Goal: Task Accomplishment & Management: Manage account settings

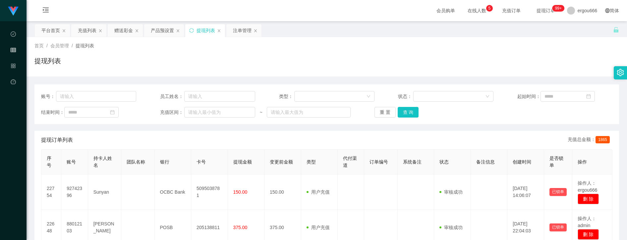
click at [404, 109] on button "查 询" at bounding box center [408, 112] width 21 height 11
click at [405, 109] on button "查 询" at bounding box center [408, 112] width 21 height 11
click at [344, 56] on div "提现列表" at bounding box center [326, 63] width 585 height 15
click at [336, 20] on div "会员购单 在线人数 0 1 2 3 4 5 6 7 8 9 0 1 2 3 4 5 6 7 8 9 0 1 2 3 4 5 6 7 8 9 充值订单 提现订单…" at bounding box center [327, 11] width 601 height 22
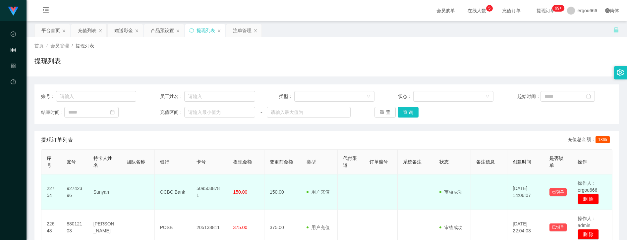
click at [52, 194] on td "22754" at bounding box center [51, 192] width 20 height 35
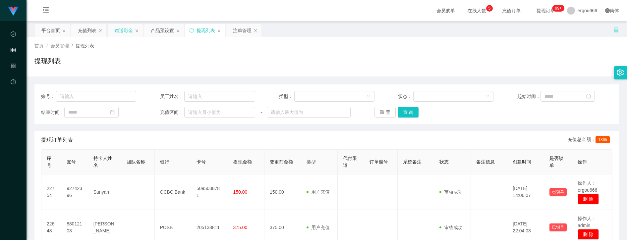
click at [132, 33] on div "赠送彩金" at bounding box center [123, 30] width 19 height 13
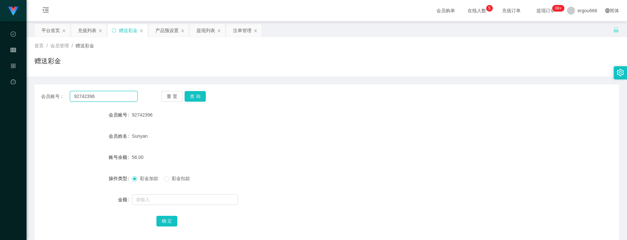
click at [115, 97] on input "92742396" at bounding box center [103, 96] width 67 height 11
click at [195, 96] on button "查 询" at bounding box center [195, 96] width 21 height 11
click at [156, 199] on input "text" at bounding box center [185, 200] width 106 height 11
type input "56"
click at [157, 219] on button "确 定" at bounding box center [167, 221] width 21 height 11
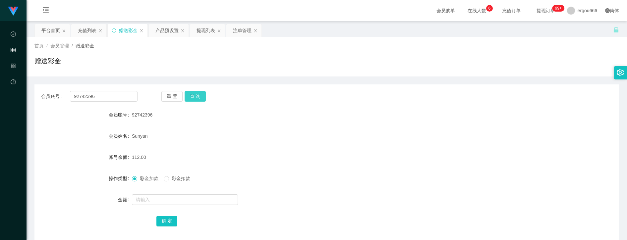
click at [202, 96] on button "查 询" at bounding box center [195, 96] width 21 height 11
click at [124, 100] on input "92742396" at bounding box center [103, 96] width 67 height 11
drag, startPoint x: 192, startPoint y: 96, endPoint x: 190, endPoint y: 110, distance: 14.7
click at [192, 96] on button "查 询" at bounding box center [195, 96] width 21 height 11
click at [153, 194] on div at bounding box center [302, 199] width 341 height 13
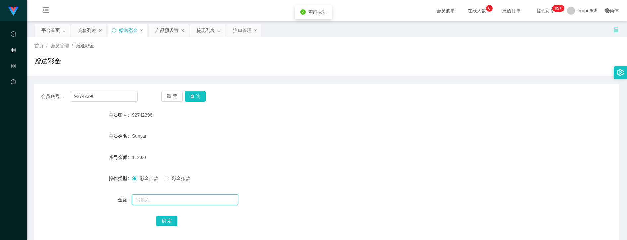
click at [154, 200] on input "text" at bounding box center [185, 200] width 106 height 11
type input "188"
drag, startPoint x: 172, startPoint y: 217, endPoint x: 167, endPoint y: 219, distance: 5.4
click at [169, 218] on button "确 定" at bounding box center [167, 221] width 21 height 11
click at [205, 30] on div "提现列表" at bounding box center [206, 30] width 19 height 13
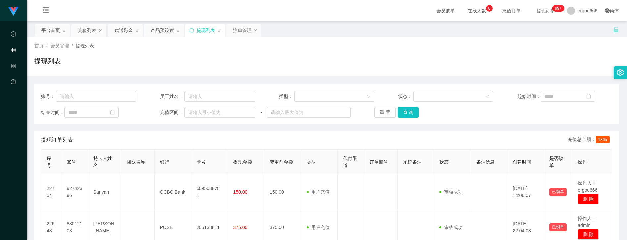
click at [405, 101] on div "状态：" at bounding box center [445, 96] width 95 height 11
click at [404, 112] on button "查 询" at bounding box center [408, 112] width 21 height 11
click at [317, 57] on div "提现列表" at bounding box center [326, 63] width 585 height 15
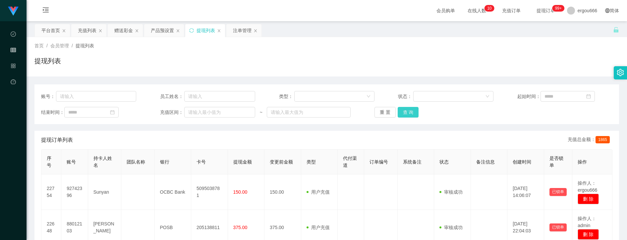
click at [401, 107] on button "查 询" at bounding box center [408, 112] width 21 height 11
click at [404, 109] on button "查 询" at bounding box center [408, 112] width 21 height 11
click at [405, 108] on button "查 询" at bounding box center [408, 112] width 21 height 11
click at [405, 107] on button "查 询" at bounding box center [408, 112] width 21 height 11
click at [410, 109] on button "查 询" at bounding box center [408, 112] width 21 height 11
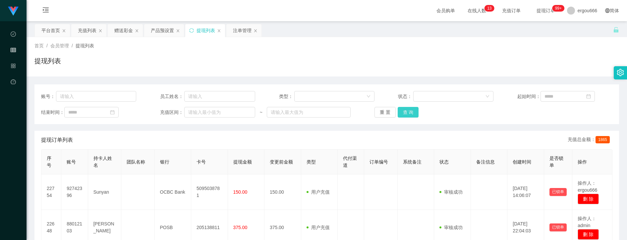
click at [406, 116] on button "查 询" at bounding box center [408, 112] width 21 height 11
click at [407, 115] on button "查 询" at bounding box center [408, 112] width 21 height 11
click at [405, 112] on button "查 询" at bounding box center [408, 112] width 21 height 11
click at [406, 113] on button "查 询" at bounding box center [408, 112] width 21 height 11
click at [410, 112] on button "查 询" at bounding box center [408, 112] width 21 height 11
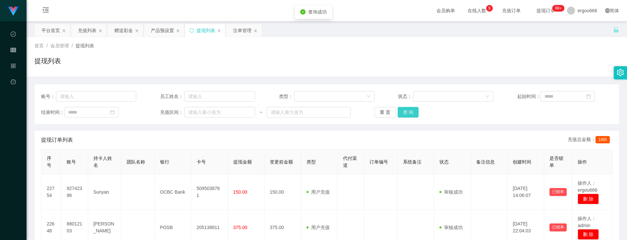
click at [410, 112] on button "查 询" at bounding box center [408, 112] width 21 height 11
click at [416, 111] on button "查 询" at bounding box center [408, 112] width 21 height 11
click at [415, 111] on button "查 询" at bounding box center [408, 112] width 21 height 11
click at [415, 109] on button "查 询" at bounding box center [408, 112] width 21 height 11
click at [414, 107] on button "查 询" at bounding box center [408, 112] width 21 height 11
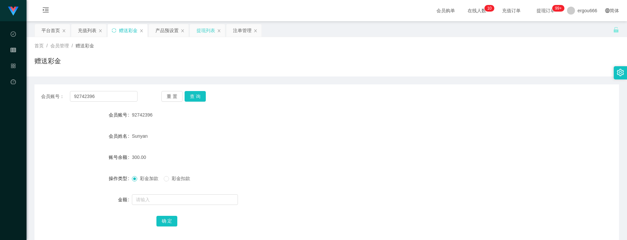
click at [205, 32] on div "提现列表" at bounding box center [206, 30] width 19 height 13
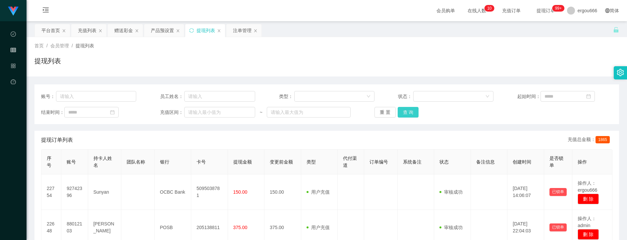
click at [409, 115] on button "查 询" at bounding box center [408, 112] width 21 height 11
click at [398, 114] on button "查 询" at bounding box center [408, 112] width 21 height 11
click at [403, 112] on button "查 询" at bounding box center [408, 112] width 21 height 11
click at [403, 112] on button "查 询" at bounding box center [412, 112] width 29 height 11
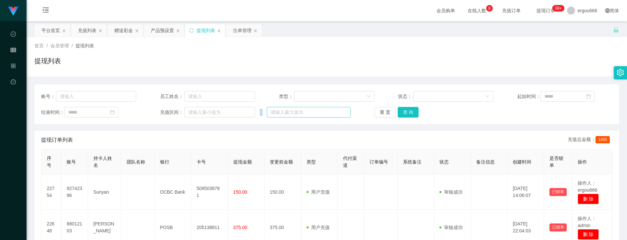
click at [284, 116] on div "账号： 员工姓名： 类型： 状态： 起始时间： 结束时间： 充值区间： ~ 重 置 查 询" at bounding box center [326, 105] width 585 height 40
click at [400, 106] on div "账号： 员工姓名： 类型： 状态： 起始时间： 结束时间： 充值区间： ~ 重 置 查 询" at bounding box center [326, 105] width 585 height 40
click at [402, 111] on button "查 询" at bounding box center [408, 112] width 21 height 11
click at [404, 111] on button "查 询" at bounding box center [408, 112] width 21 height 11
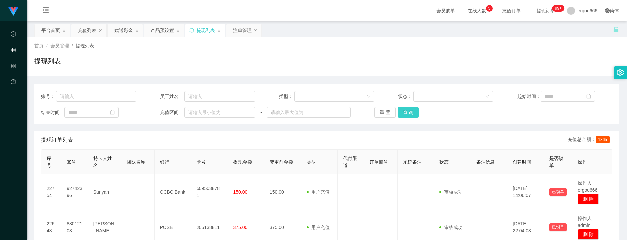
click at [410, 113] on button "查 询" at bounding box center [408, 112] width 21 height 11
click at [405, 114] on button "查 询" at bounding box center [408, 112] width 21 height 11
click at [405, 113] on button "查 询" at bounding box center [408, 112] width 21 height 11
click at [404, 114] on button "查 询" at bounding box center [408, 112] width 21 height 11
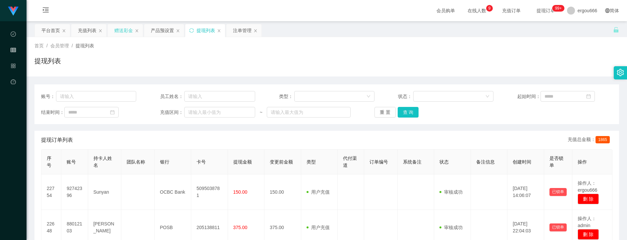
click at [128, 25] on div "赠送彩金" at bounding box center [123, 30] width 19 height 13
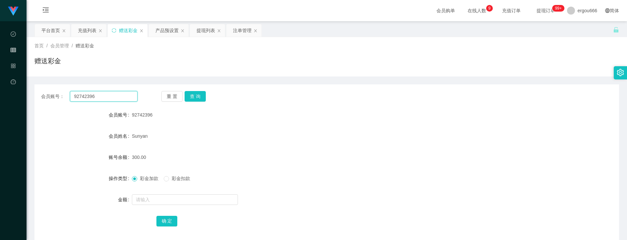
click at [119, 94] on input "92742396" at bounding box center [103, 96] width 67 height 11
click at [191, 94] on button "查 询" at bounding box center [195, 96] width 21 height 11
click at [580, 113] on div "会员账号 92742396" at bounding box center [326, 114] width 585 height 13
click at [199, 92] on button "查 询" at bounding box center [195, 96] width 21 height 11
click at [191, 100] on button "查 询" at bounding box center [195, 96] width 21 height 11
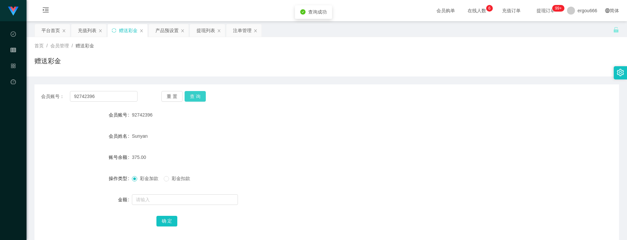
click at [191, 99] on button "查 询" at bounding box center [195, 96] width 21 height 11
click at [190, 97] on button "查 询" at bounding box center [195, 96] width 21 height 11
click at [195, 96] on button "查 询" at bounding box center [195, 96] width 21 height 11
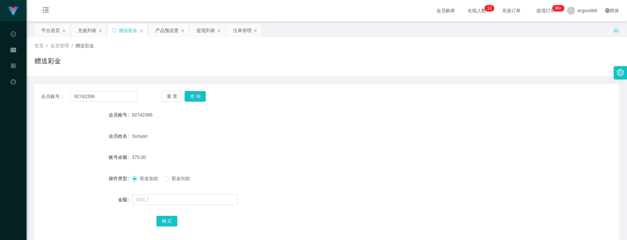
click at [450, 212] on form "会员账号 92742396 会员姓名 Sunyan 账号余额 375.00 操作类型 彩金加款 彩金扣款 金额 确 定" at bounding box center [326, 167] width 585 height 119
click at [192, 99] on button "查 询" at bounding box center [195, 96] width 21 height 11
click at [214, 27] on div "提现列表" at bounding box center [206, 30] width 19 height 13
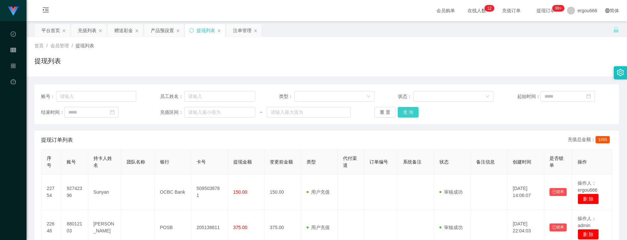
click at [413, 115] on button "查 询" at bounding box center [408, 112] width 21 height 11
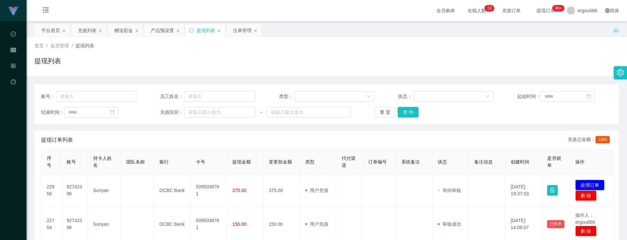
click at [590, 183] on button "处理订单" at bounding box center [590, 185] width 29 height 11
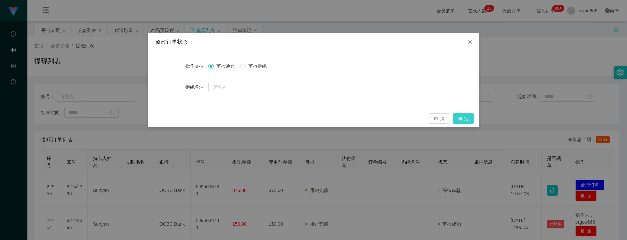
click at [459, 121] on button "确 定" at bounding box center [463, 118] width 21 height 11
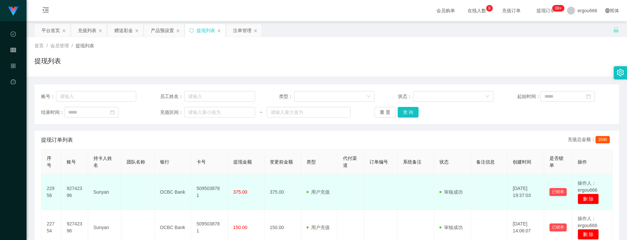
click at [208, 192] on td "5095038781" at bounding box center [209, 192] width 37 height 35
copy td "5095038781"
drag, startPoint x: 171, startPoint y: 193, endPoint x: 185, endPoint y: 193, distance: 13.3
click at [185, 193] on td "OCBC Bank" at bounding box center [173, 192] width 37 height 35
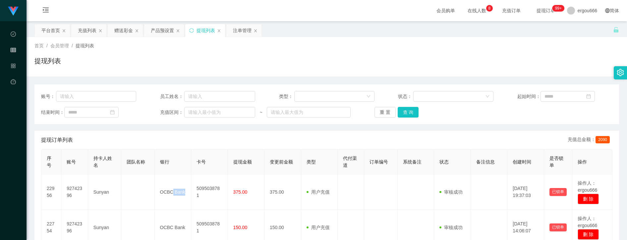
copy td "Bank"
click at [129, 30] on div "赠送彩金" at bounding box center [123, 30] width 19 height 13
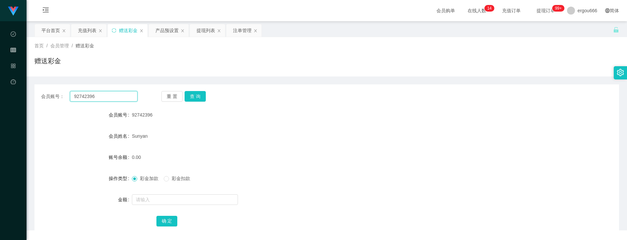
click at [112, 97] on input "92742396" at bounding box center [103, 96] width 67 height 11
paste input "82895027"
paste input "text"
type input "82895027"
click at [196, 95] on button "查 询" at bounding box center [195, 96] width 21 height 11
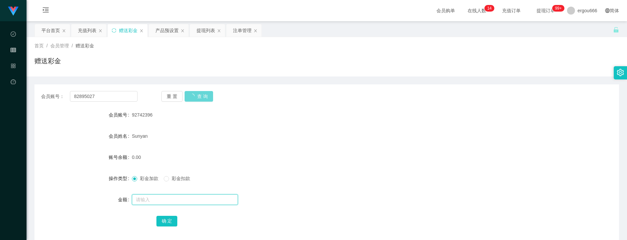
click at [158, 202] on input "text" at bounding box center [185, 200] width 106 height 11
type input "100"
click at [168, 221] on button "确 定" at bounding box center [167, 221] width 21 height 11
drag, startPoint x: 169, startPoint y: 194, endPoint x: 166, endPoint y: 197, distance: 4.5
click at [167, 195] on div at bounding box center [302, 199] width 341 height 13
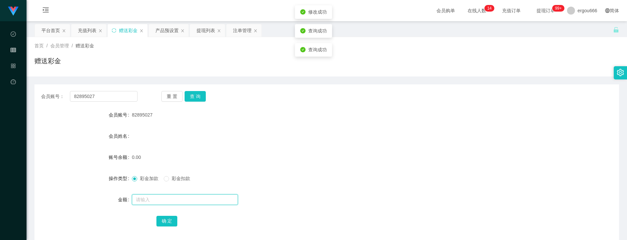
click at [166, 198] on input "text" at bounding box center [185, 200] width 106 height 11
type input "100"
click at [164, 221] on button "确 定" at bounding box center [167, 221] width 21 height 11
click at [191, 89] on div "会员账号： 82895027 重 置 查 询 会员账号 82895027 会员姓名 账号余额 100.00 操作类型 彩金加款 彩金扣款 金额 确 定" at bounding box center [326, 164] width 585 height 158
click at [191, 96] on button "查 询" at bounding box center [195, 96] width 21 height 11
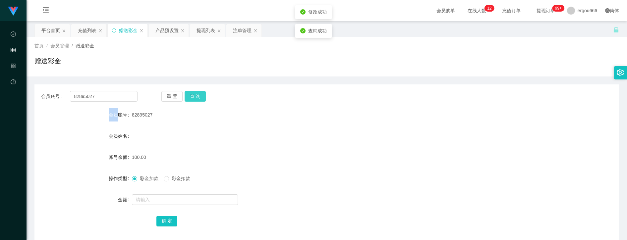
click at [191, 96] on div "重 置 查 询" at bounding box center [210, 96] width 97 height 11
click at [162, 24] on div "产品预设置" at bounding box center [167, 30] width 23 height 13
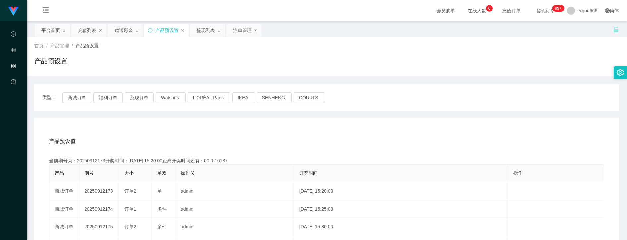
click at [352, 147] on div "产品预设值 添加期号" at bounding box center [327, 141] width 556 height 19
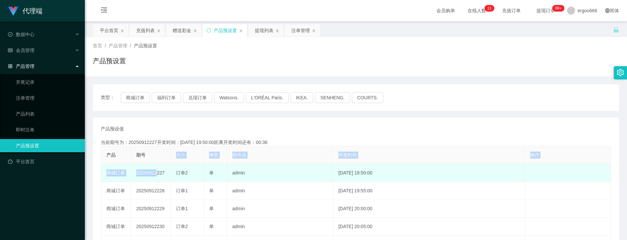
drag, startPoint x: 156, startPoint y: 161, endPoint x: 155, endPoint y: 165, distance: 4.1
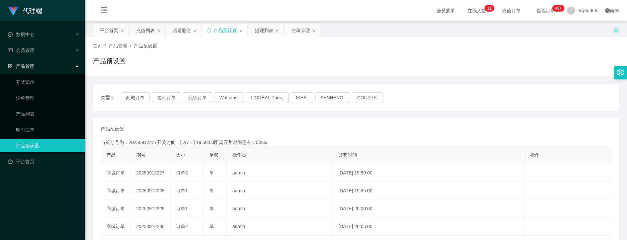
click at [247, 57] on div "产品预设置" at bounding box center [356, 63] width 527 height 15
click at [267, 30] on div "提现列表" at bounding box center [264, 30] width 19 height 13
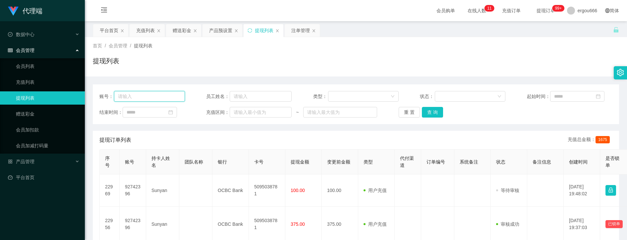
click at [153, 98] on input "text" at bounding box center [149, 96] width 71 height 11
click at [304, 27] on div "注单管理" at bounding box center [301, 30] width 19 height 13
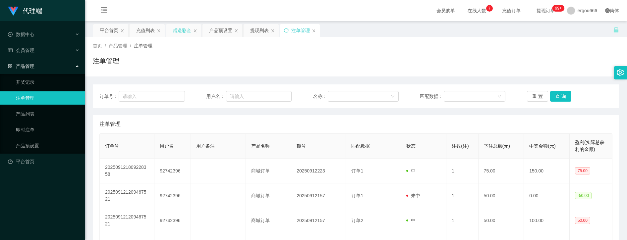
click at [184, 28] on div "赠送彩金" at bounding box center [182, 30] width 19 height 13
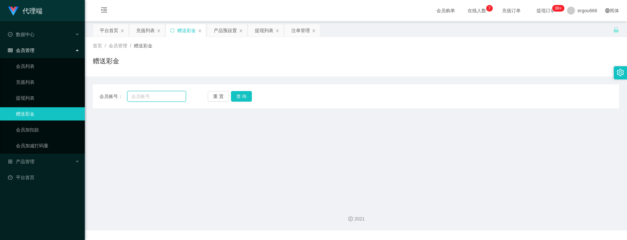
click at [173, 95] on input "text" at bounding box center [156, 96] width 59 height 11
paste input "92742396"
type input "92742396"
click at [240, 96] on button "查 询" at bounding box center [241, 96] width 21 height 11
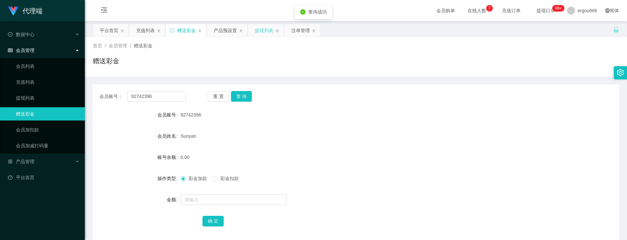
click at [267, 32] on div "提现列表" at bounding box center [264, 30] width 19 height 13
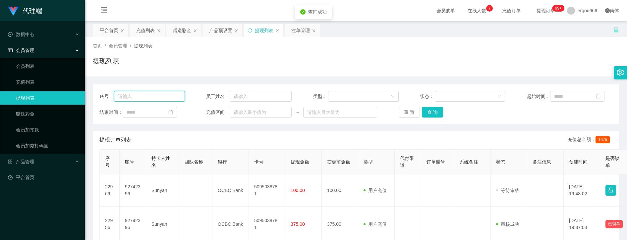
click at [154, 95] on input "text" at bounding box center [149, 96] width 71 height 11
paste input "92742396"
type input "92742396"
click at [435, 118] on button "查 询" at bounding box center [432, 112] width 21 height 11
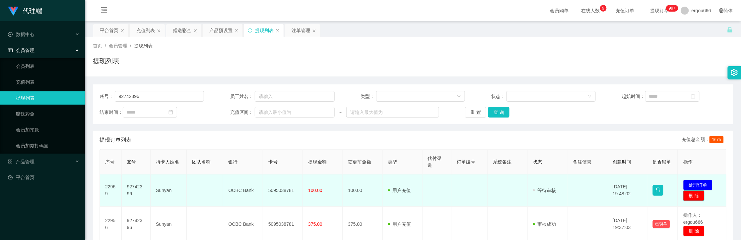
click at [627, 198] on button "删 除" at bounding box center [693, 196] width 21 height 11
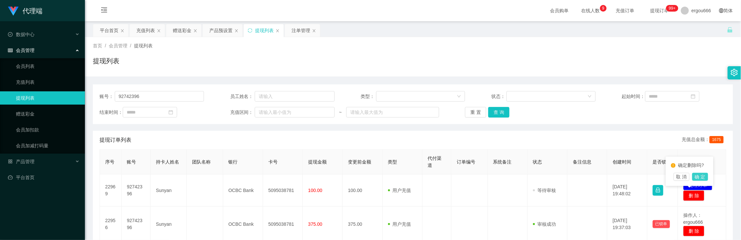
click at [627, 176] on button "确 定" at bounding box center [700, 177] width 16 height 8
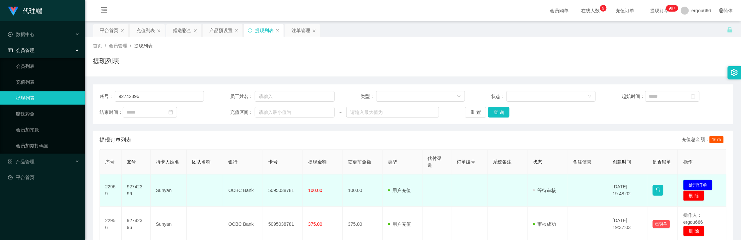
click at [627, 180] on button "处理订单" at bounding box center [697, 185] width 29 height 11
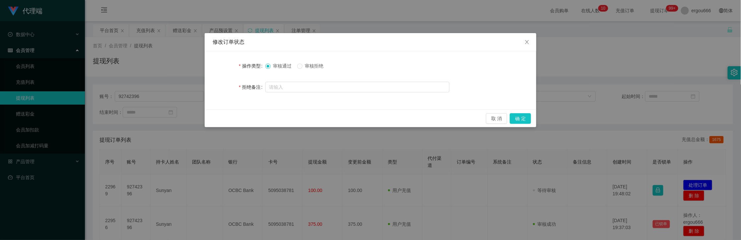
click at [321, 67] on span "审核拒绝" at bounding box center [314, 65] width 24 height 5
click at [383, 91] on input "text" at bounding box center [357, 87] width 184 height 11
type input "擦"
type input "加"
type input "工"
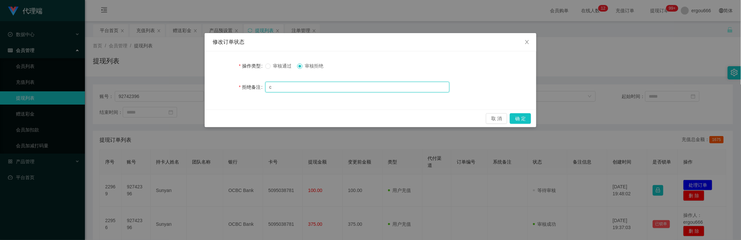
type input "出"
type input "搞"
type input "存"
type input "上"
type input "系统异常"
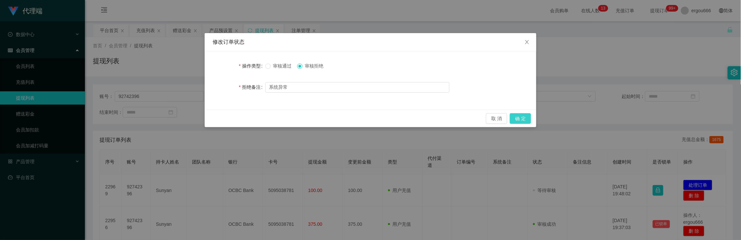
click at [521, 114] on button "确 定" at bounding box center [520, 118] width 21 height 11
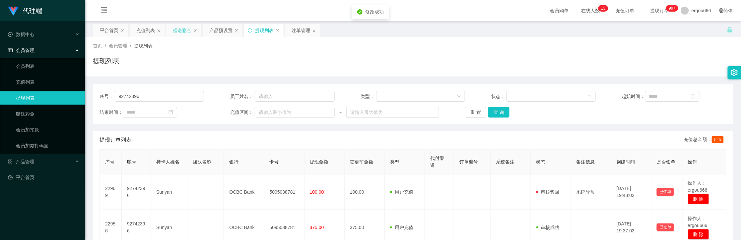
click at [178, 32] on div "赠送彩金" at bounding box center [182, 30] width 19 height 13
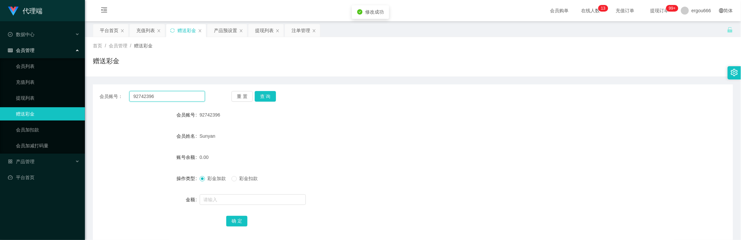
click at [164, 96] on input "92742396" at bounding box center [167, 96] width 76 height 11
click at [267, 95] on button "查 询" at bounding box center [265, 96] width 21 height 11
click at [241, 178] on span "彩金扣款" at bounding box center [249, 178] width 24 height 5
click at [234, 196] on input "text" at bounding box center [253, 200] width 106 height 11
type input "100"
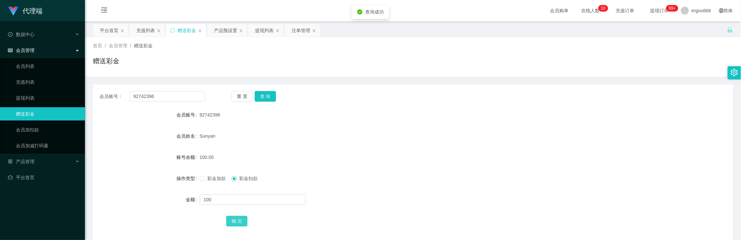
click at [236, 220] on button "确 定" at bounding box center [236, 221] width 21 height 11
click at [173, 96] on input "92742396" at bounding box center [167, 96] width 76 height 11
paste input "82895027"
type input "82895027"
click at [274, 96] on button "查 询" at bounding box center [265, 96] width 21 height 11
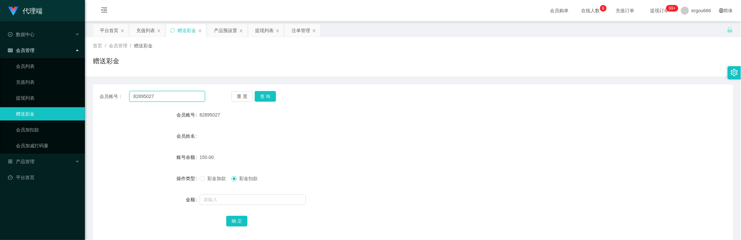
click at [174, 100] on input "82895027" at bounding box center [167, 96] width 76 height 11
click at [262, 100] on button "查 询" at bounding box center [265, 96] width 21 height 11
click at [206, 181] on span "彩金加款" at bounding box center [217, 178] width 24 height 5
click at [212, 203] on input "text" at bounding box center [253, 200] width 106 height 11
type input "75"
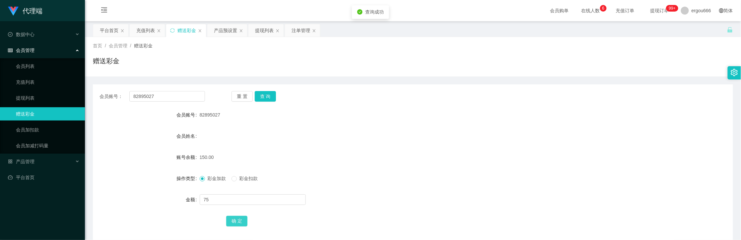
click at [235, 219] on button "确 定" at bounding box center [236, 221] width 21 height 11
click at [175, 97] on input "82895027" at bounding box center [167, 96] width 76 height 11
drag, startPoint x: 264, startPoint y: 91, endPoint x: 264, endPoint y: 96, distance: 4.7
click at [264, 91] on button "查 询" at bounding box center [265, 96] width 21 height 11
click at [239, 194] on div at bounding box center [386, 199] width 373 height 13
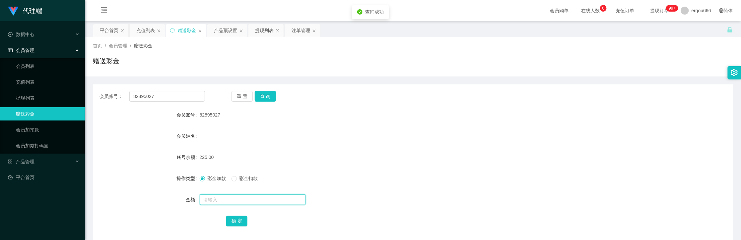
click at [250, 198] on input "text" at bounding box center [253, 200] width 106 height 11
type input "8"
click at [239, 222] on button "确 定" at bounding box center [236, 221] width 21 height 11
click at [256, 97] on button "查 询" at bounding box center [265, 96] width 21 height 11
click at [261, 96] on button "查 询" at bounding box center [265, 96] width 21 height 11
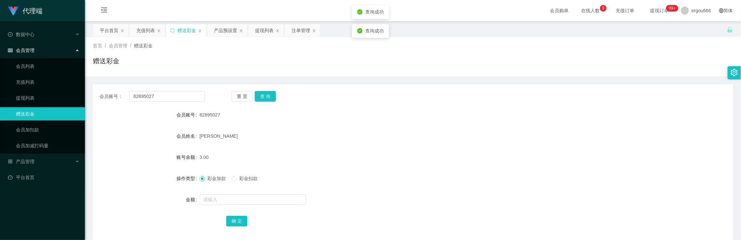
click at [172, 89] on div "会员账号： 82895027 重 置 查 询 会员账号 82895027 会员姓名 Kabir sanwira 账号余额 3.00 操作类型 彩金加款 彩金扣…" at bounding box center [413, 164] width 640 height 158
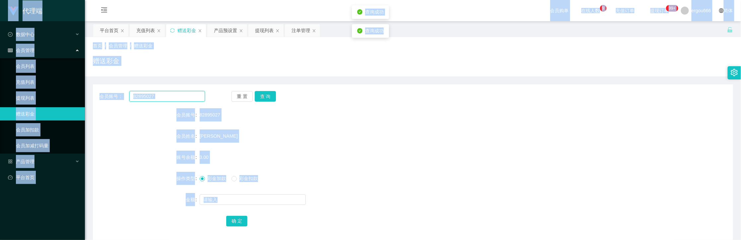
click at [188, 93] on input "82895027" at bounding box center [167, 96] width 76 height 11
click at [188, 94] on input "82895027" at bounding box center [167, 96] width 76 height 11
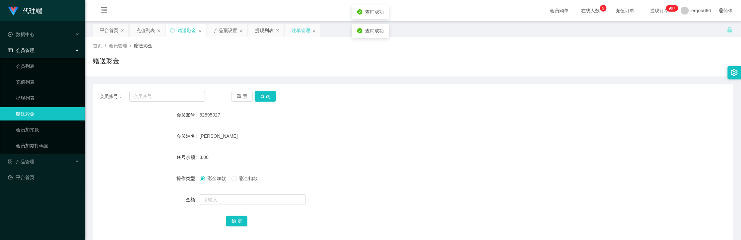
click at [299, 31] on div "注单管理" at bounding box center [301, 30] width 19 height 13
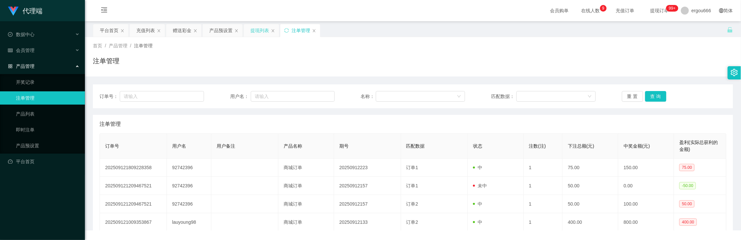
click at [269, 29] on div "提现列表" at bounding box center [259, 30] width 19 height 13
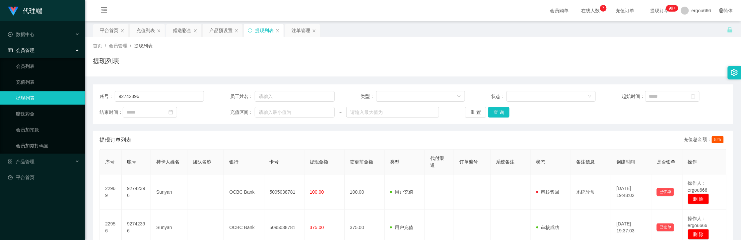
click at [156, 90] on div "账号： 92742396 员工姓名： 类型： 状态： 起始时间： 结束时间： 充值区间： ~ 重 置 查 询" at bounding box center [413, 105] width 640 height 40
click at [162, 98] on input "92742396" at bounding box center [159, 96] width 89 height 11
paste input "82895027"
type input "82895027"
click at [492, 111] on button "查 询" at bounding box center [498, 112] width 21 height 11
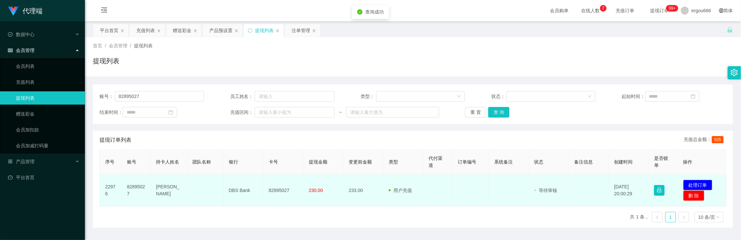
click at [281, 191] on td "82895027" at bounding box center [283, 191] width 40 height 32
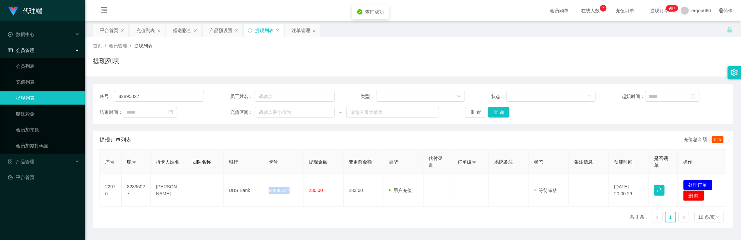
copy td "82895027"
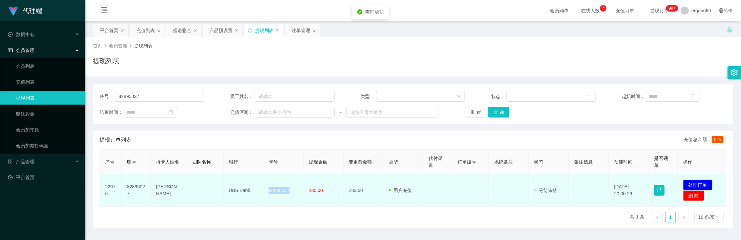
click at [627, 183] on button "处理订单" at bounding box center [697, 185] width 29 height 11
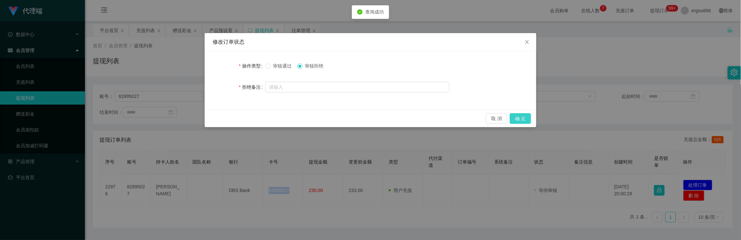
click at [524, 117] on button "确 定" at bounding box center [520, 118] width 21 height 11
click at [524, 117] on div "取 消 确 定" at bounding box center [370, 118] width 321 height 11
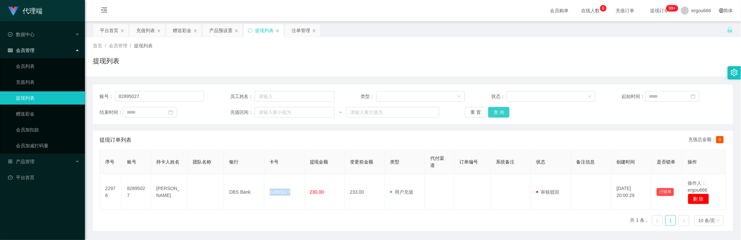
click at [500, 116] on button "查 询" at bounding box center [498, 112] width 21 height 11
click at [499, 114] on button "查 询" at bounding box center [498, 112] width 21 height 11
click at [188, 30] on div "赠送彩金" at bounding box center [182, 30] width 19 height 13
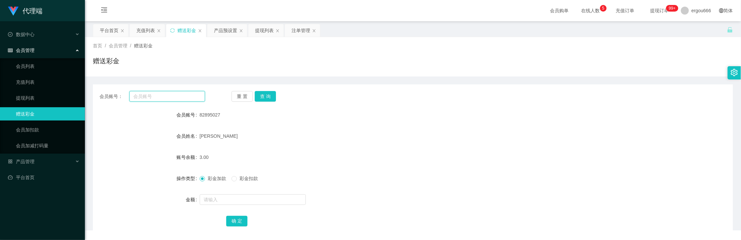
click at [163, 98] on input "text" at bounding box center [167, 96] width 76 height 11
paste input "82895027"
type input "82895027"
click at [267, 92] on button "查 询" at bounding box center [265, 96] width 21 height 11
click at [243, 181] on span "彩金扣款" at bounding box center [249, 178] width 24 height 5
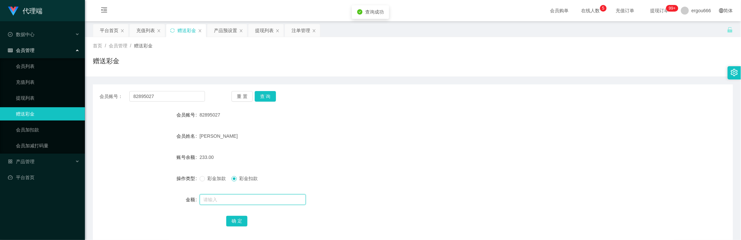
click at [237, 197] on input "text" at bounding box center [253, 200] width 106 height 11
type input "230"
click at [232, 219] on button "确 定" at bounding box center [236, 221] width 21 height 11
